Goal: Information Seeking & Learning: Learn about a topic

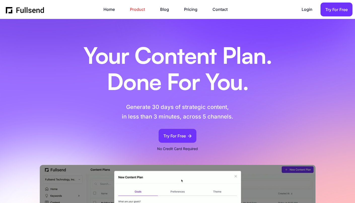
click at [139, 9] on link "Product" at bounding box center [140, 9] width 20 height 7
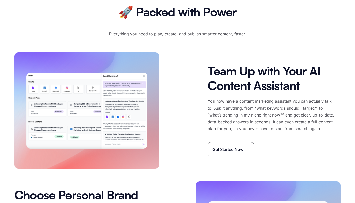
scroll to position [711, 0]
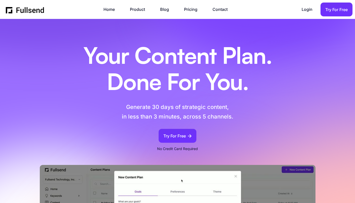
scroll to position [711, 0]
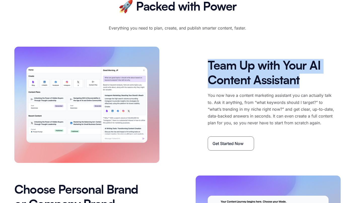
drag, startPoint x: 209, startPoint y: 66, endPoint x: 304, endPoint y: 80, distance: 95.6
click at [304, 80] on h2 "Team Up with Your AI Content Assistant" at bounding box center [274, 73] width 133 height 29
copy h2 "Team Up with Your AI Content Assistant"
